Goal: Task Accomplishment & Management: Manage account settings

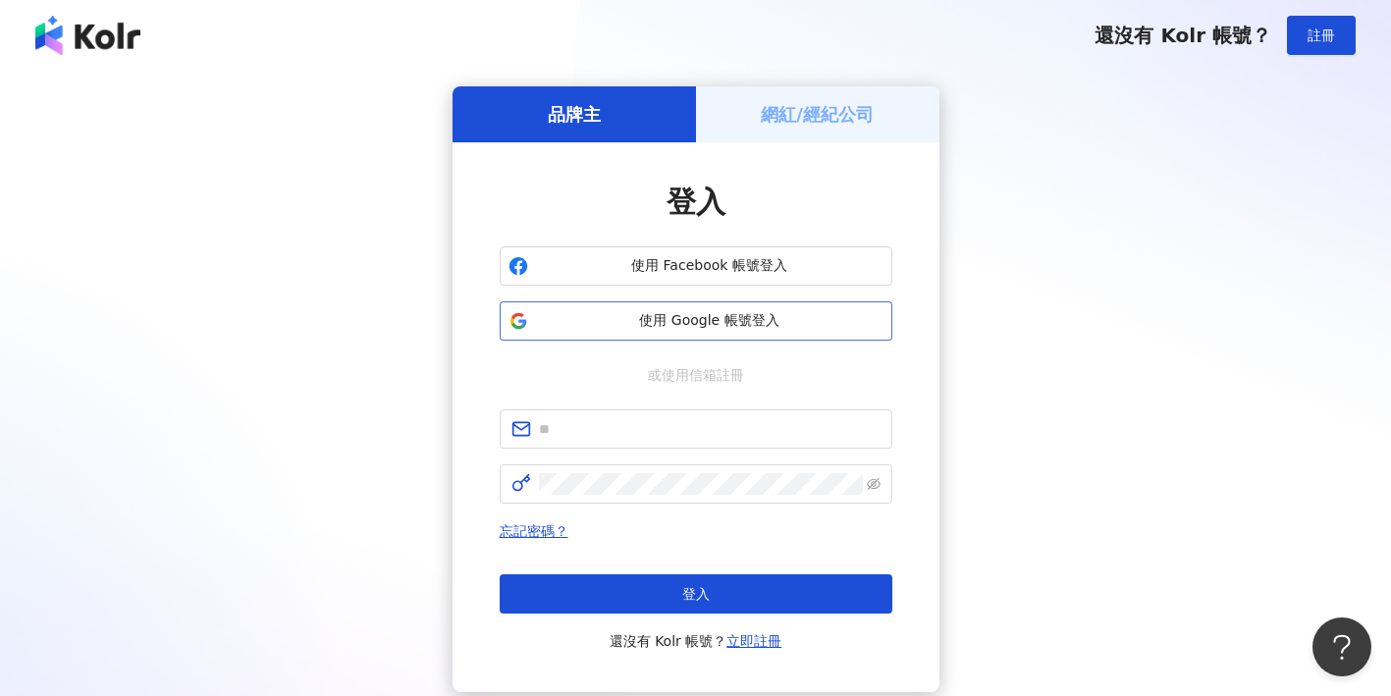
click at [650, 329] on span "使用 Google 帳號登入" at bounding box center [709, 321] width 347 height 20
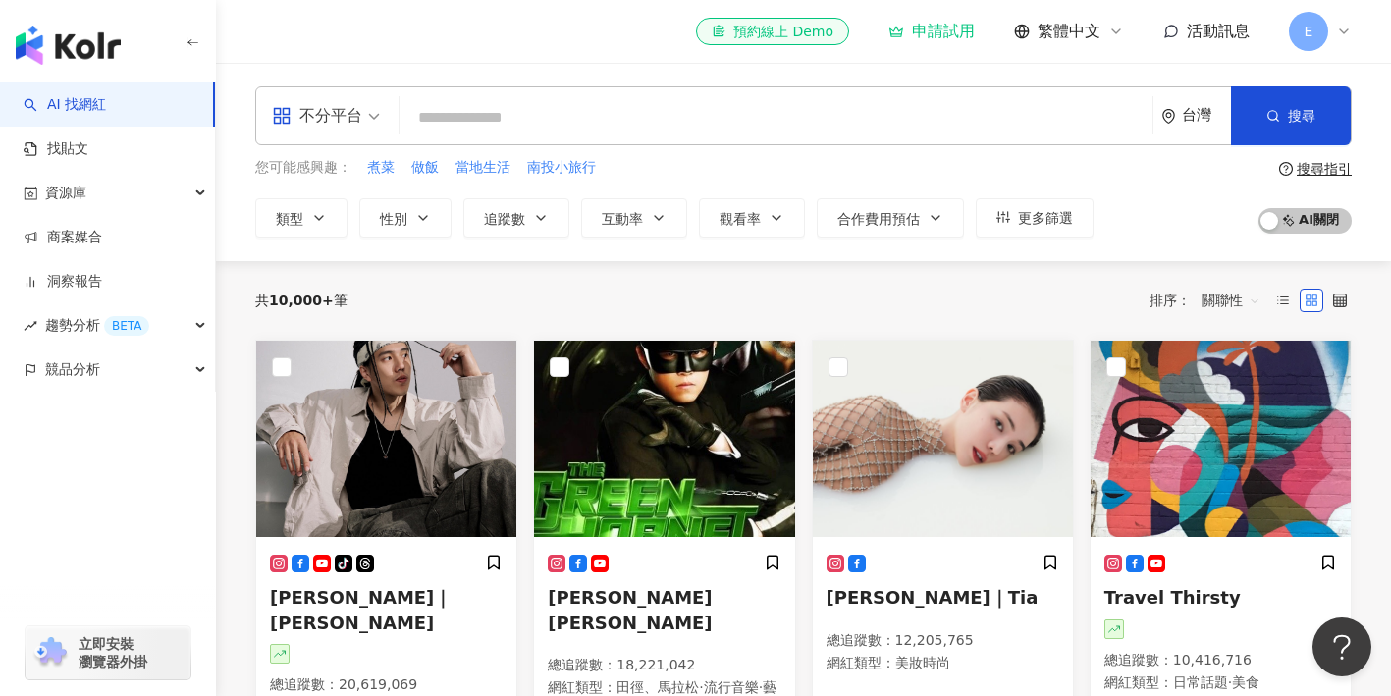
click at [1322, 30] on span "E" at bounding box center [1308, 31] width 39 height 39
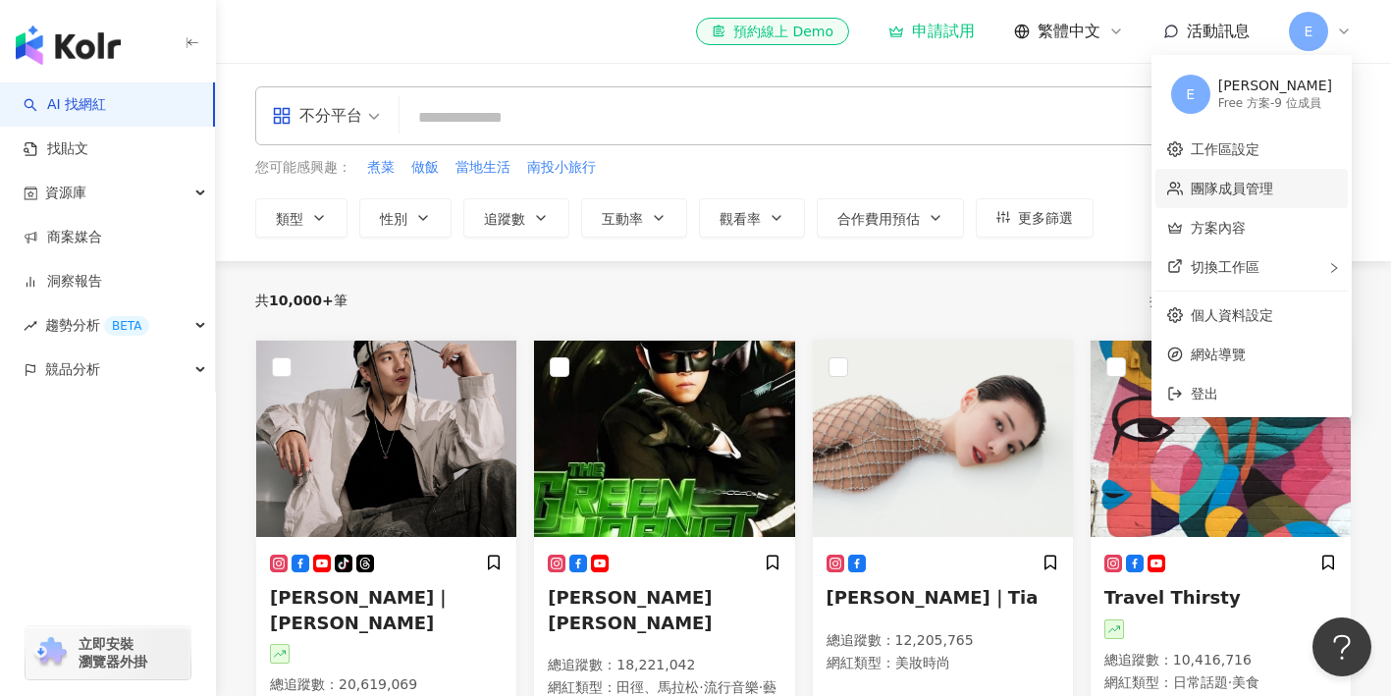
click at [1212, 195] on link "團隊成員管理" at bounding box center [1231, 189] width 82 height 16
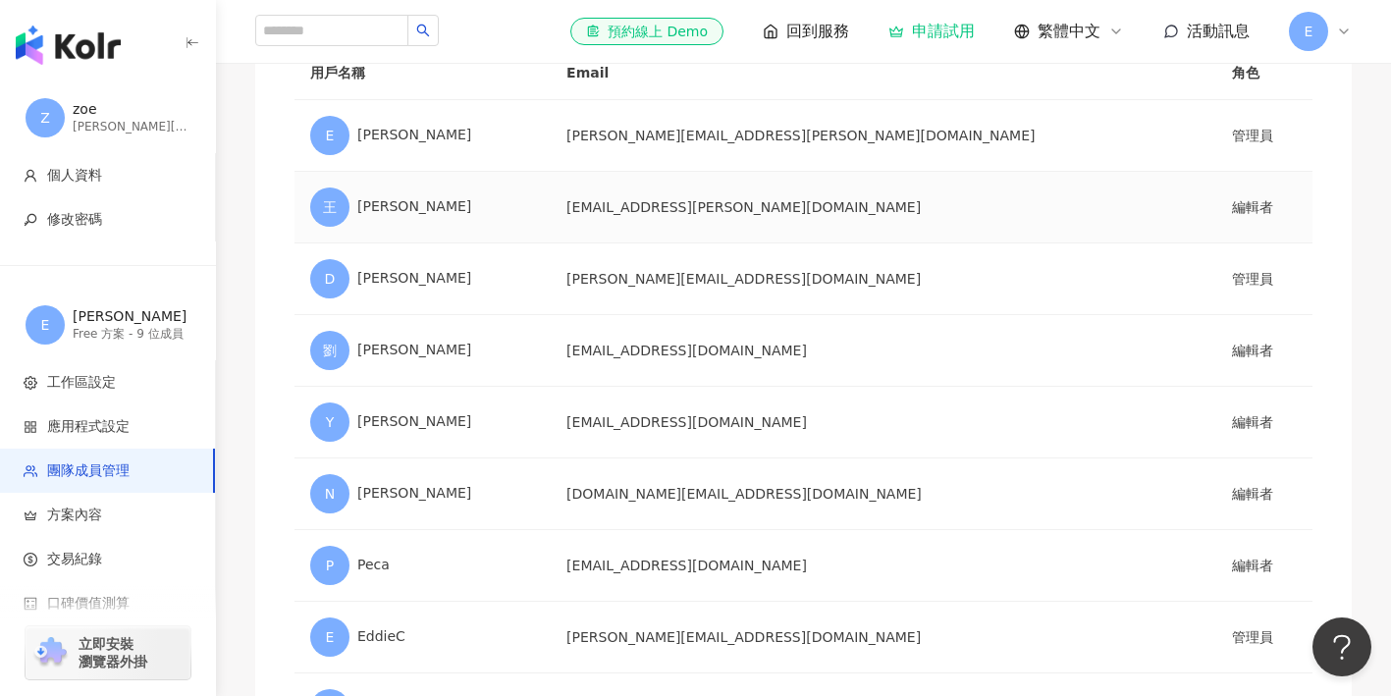
scroll to position [183, 0]
